Goal: Obtain resource: Obtain resource

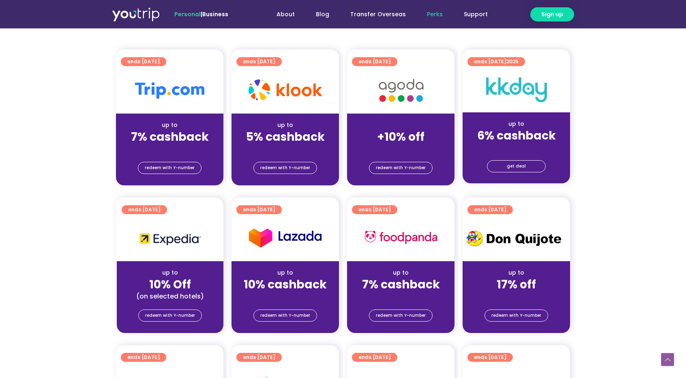
scroll to position [183, 0]
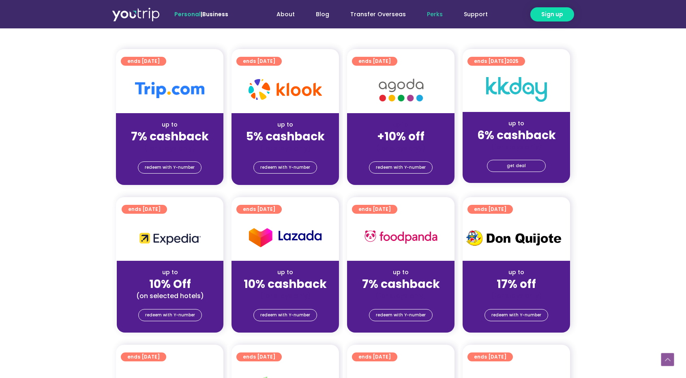
click at [193, 117] on div "up to 7% cashback (for stays only)" at bounding box center [169, 132] width 107 height 39
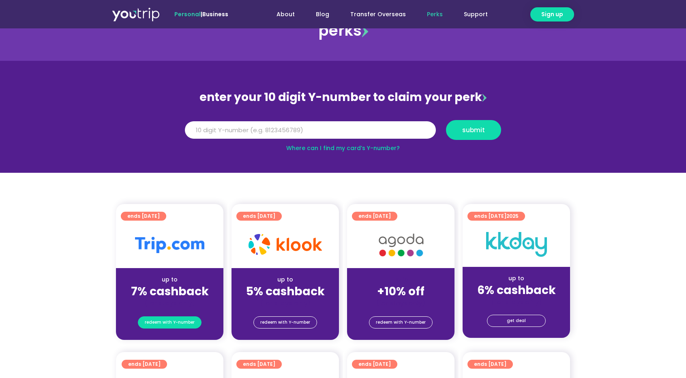
scroll to position [103, 0]
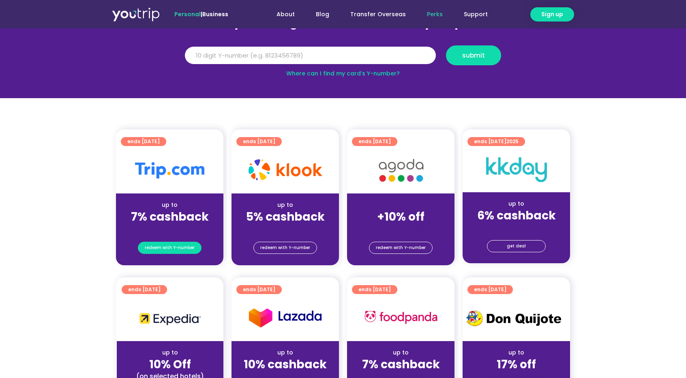
click at [163, 242] on span "redeem with Y-number" at bounding box center [170, 247] width 50 height 11
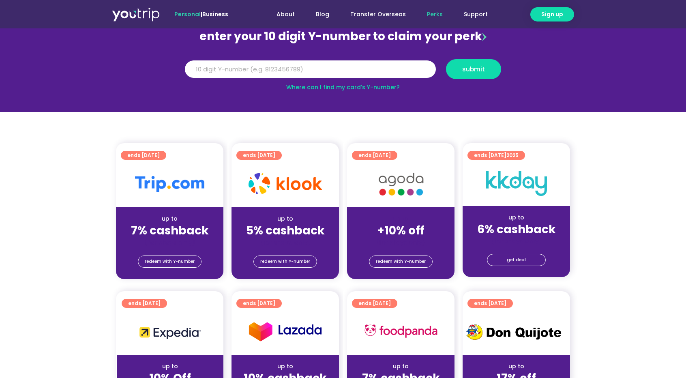
click at [170, 196] on div at bounding box center [169, 184] width 107 height 46
click at [186, 242] on div "(for stays only)" at bounding box center [169, 242] width 94 height 9
click at [198, 267] on div "redeem with Y-number" at bounding box center [169, 263] width 107 height 32
click at [385, 52] on div "enter your 10 digit Y-number to claim your perk Y Number submit Where can I fin…" at bounding box center [343, 59] width 324 height 66
click at [380, 72] on input "Y Number" at bounding box center [310, 69] width 251 height 18
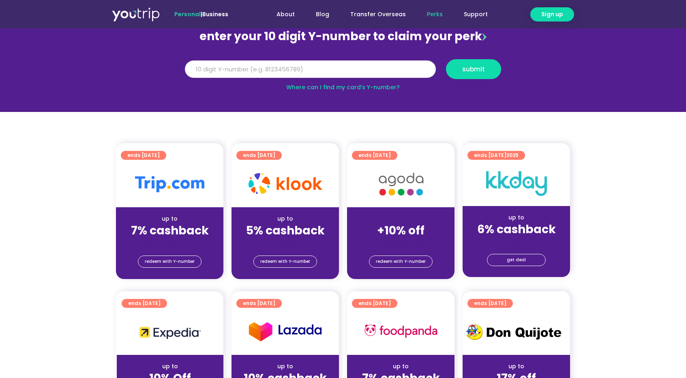
click at [380, 72] on input "Y Number" at bounding box center [310, 69] width 251 height 18
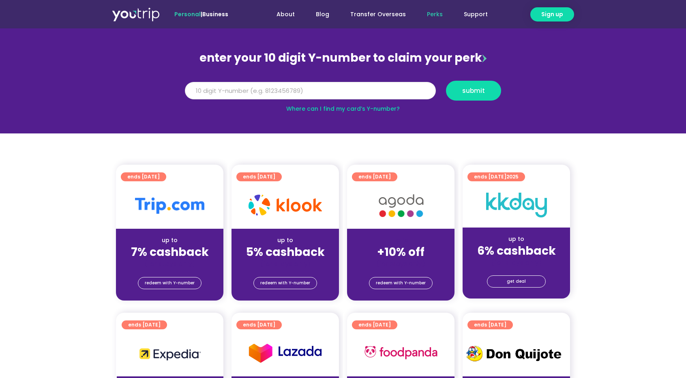
scroll to position [0, 0]
